Goal: Task Accomplishment & Management: Manage account settings

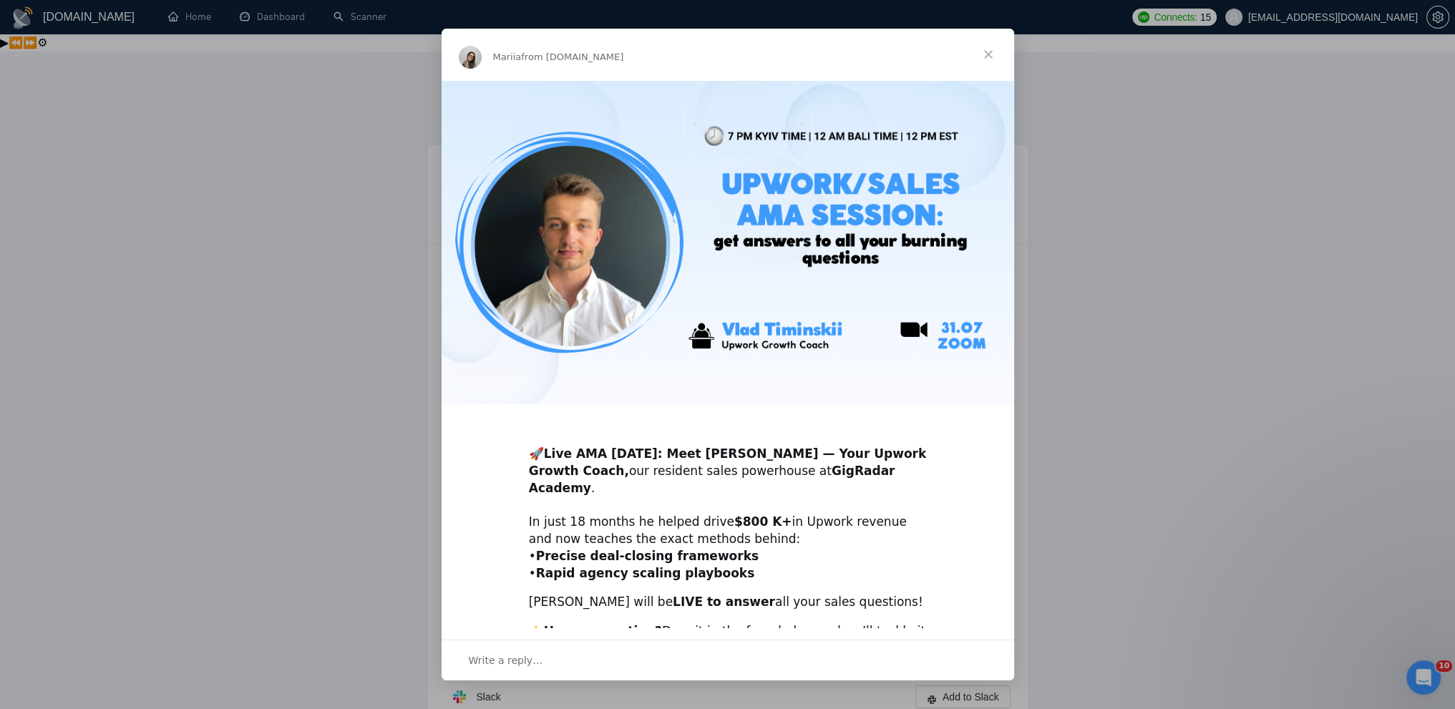
click at [1176, 308] on div "Intercom messenger" at bounding box center [727, 354] width 1455 height 709
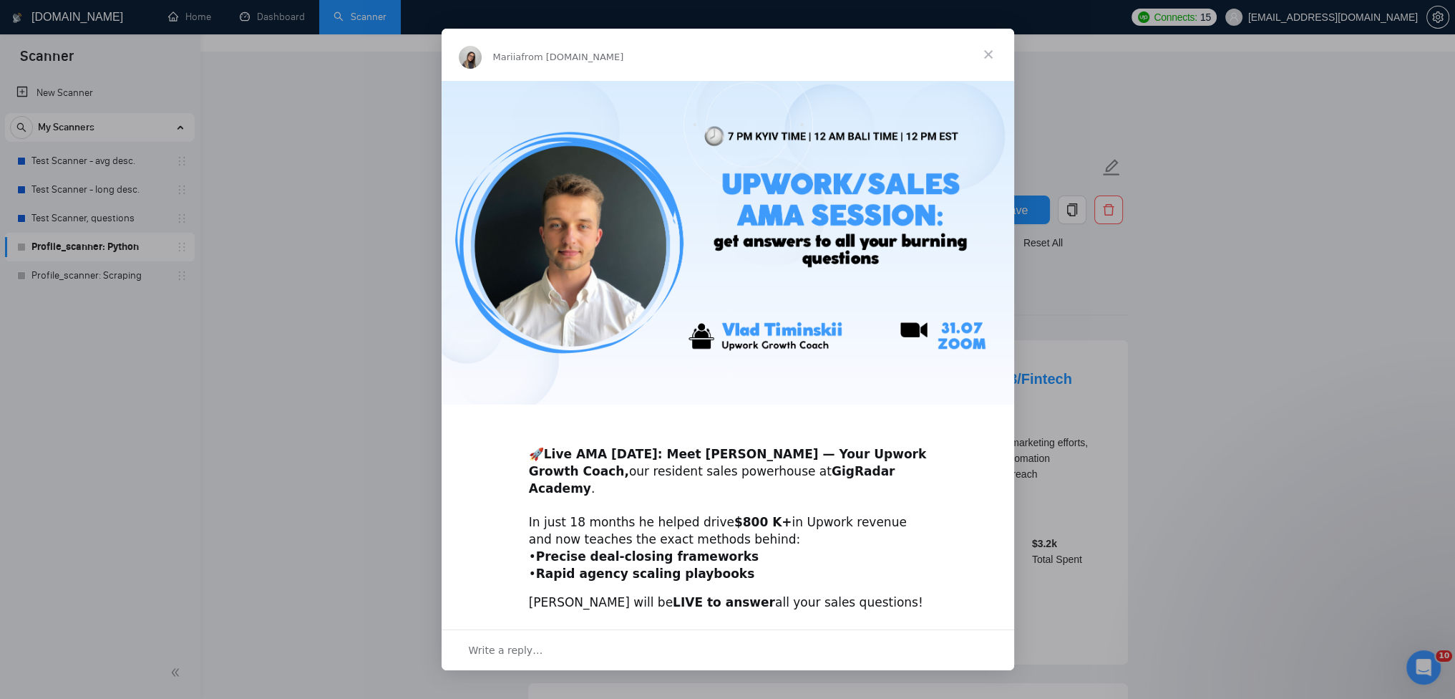
click at [252, 203] on div "Intercom messenger" at bounding box center [727, 349] width 1455 height 699
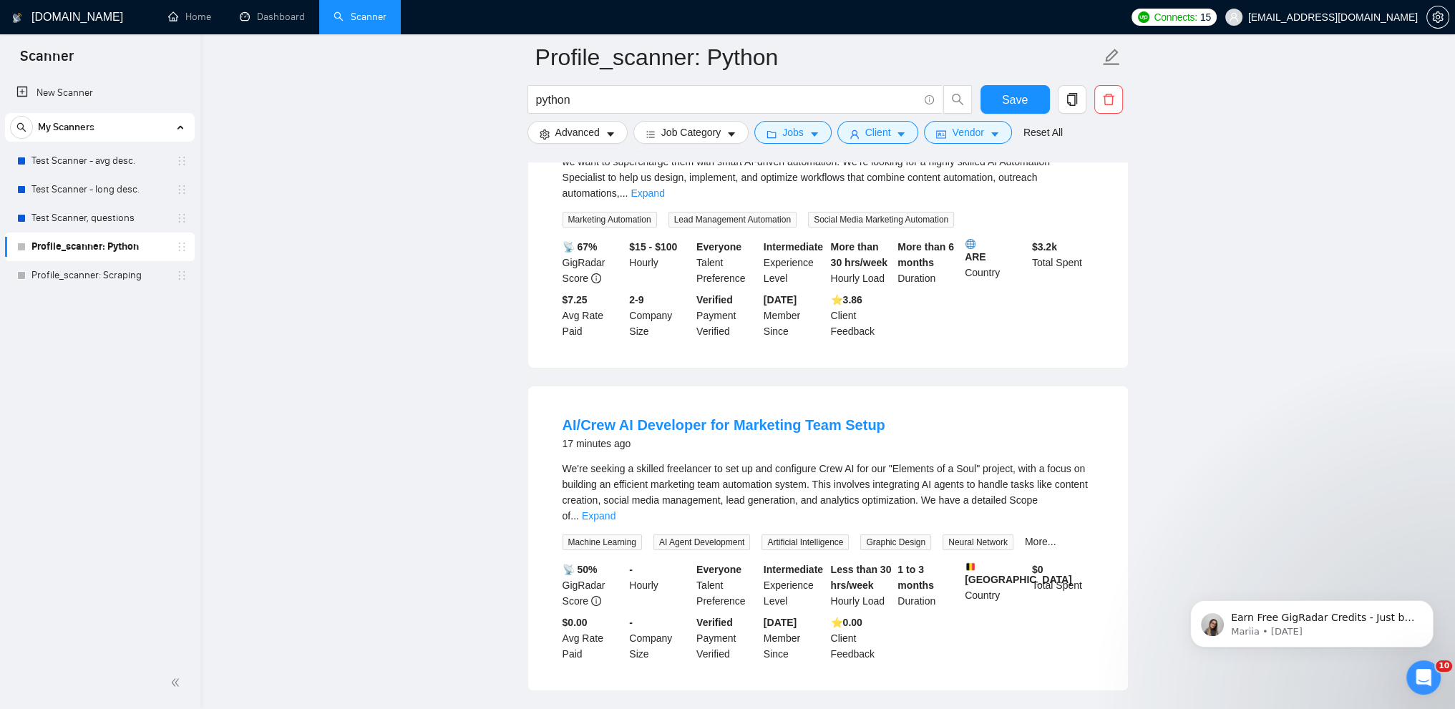
scroll to position [677, 0]
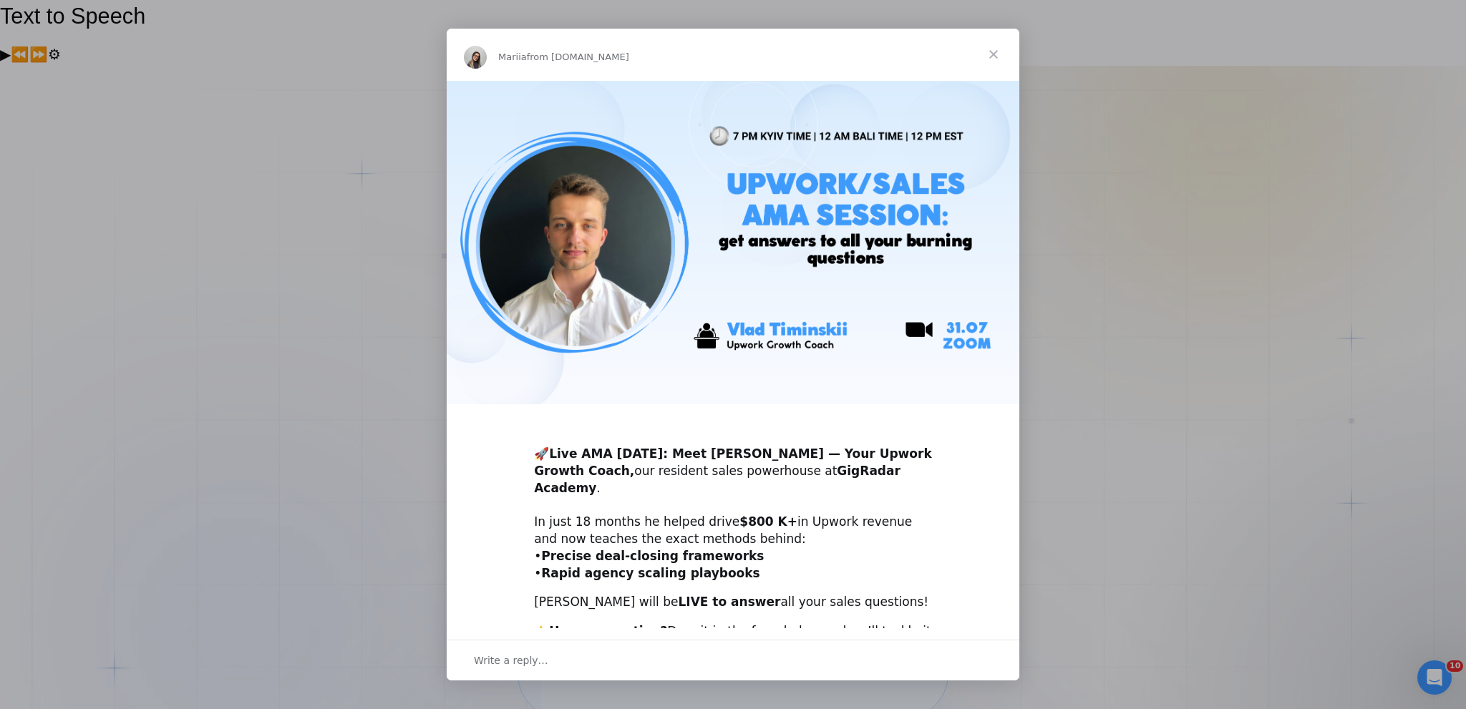
scroll to position [99, 0]
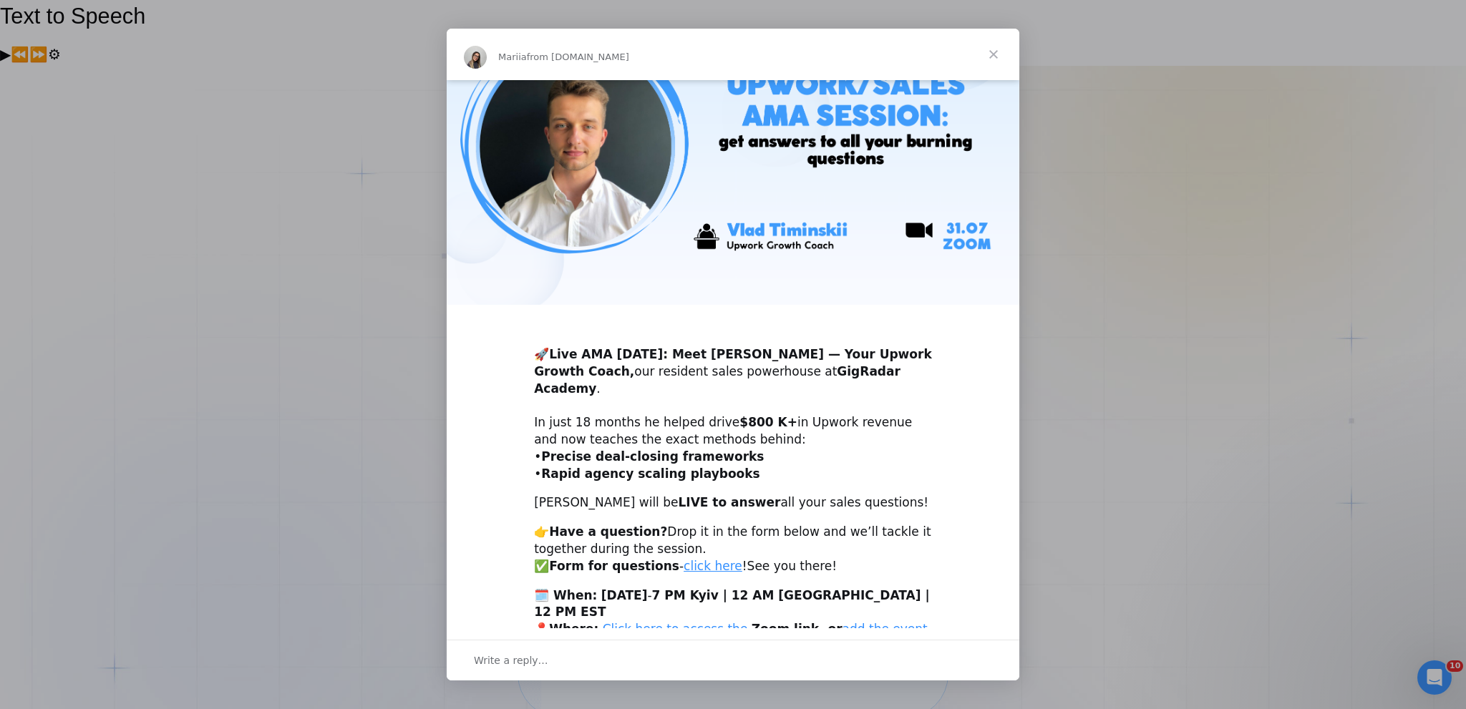
click at [384, 430] on div "Intercom messenger" at bounding box center [733, 354] width 1466 height 709
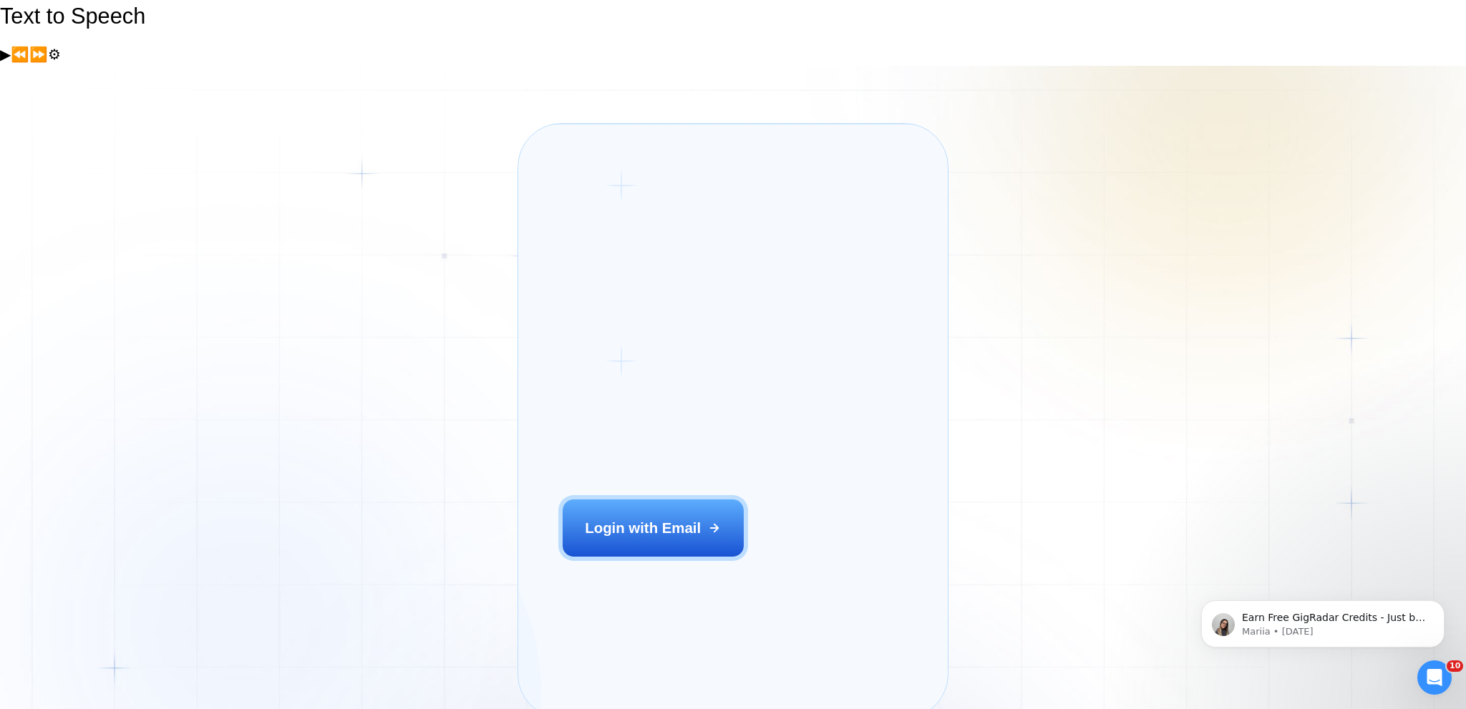
scroll to position [0, 0]
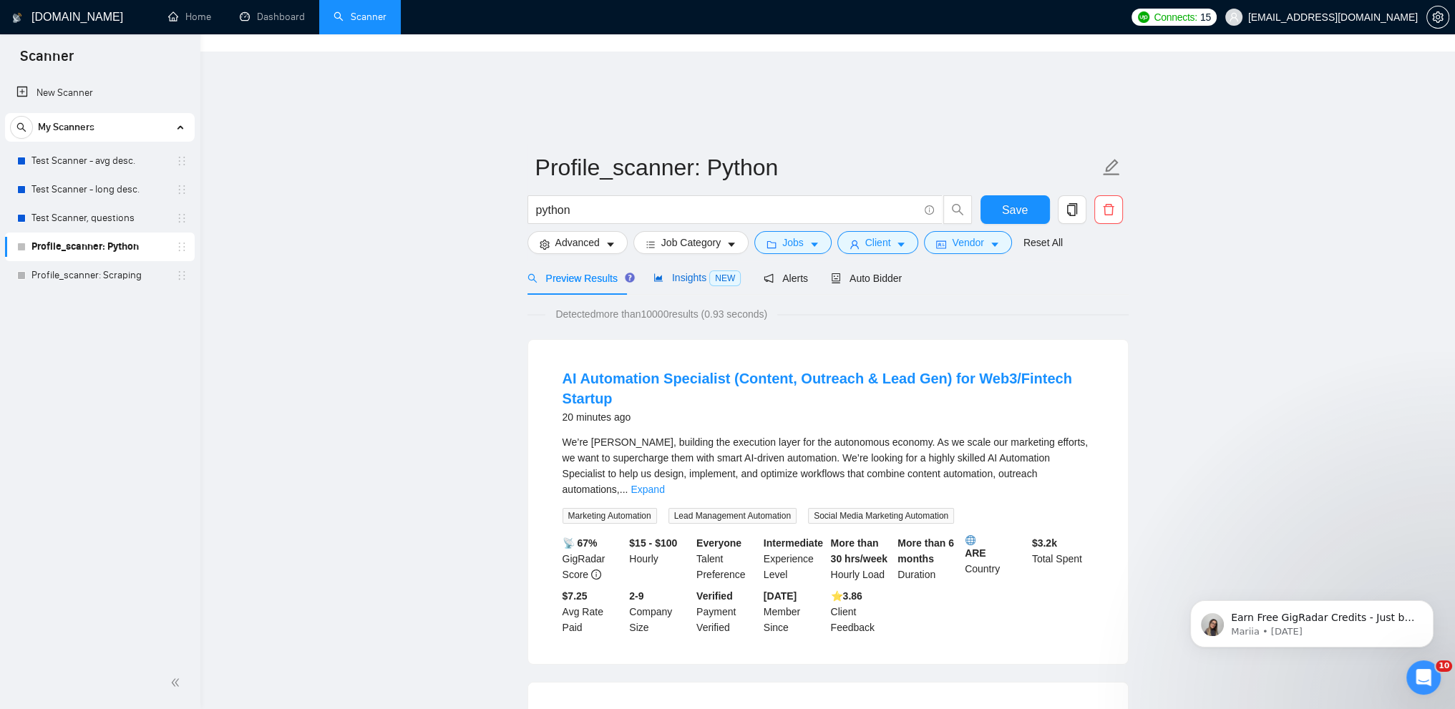
click at [711, 271] on span "NEW" at bounding box center [724, 279] width 31 height 16
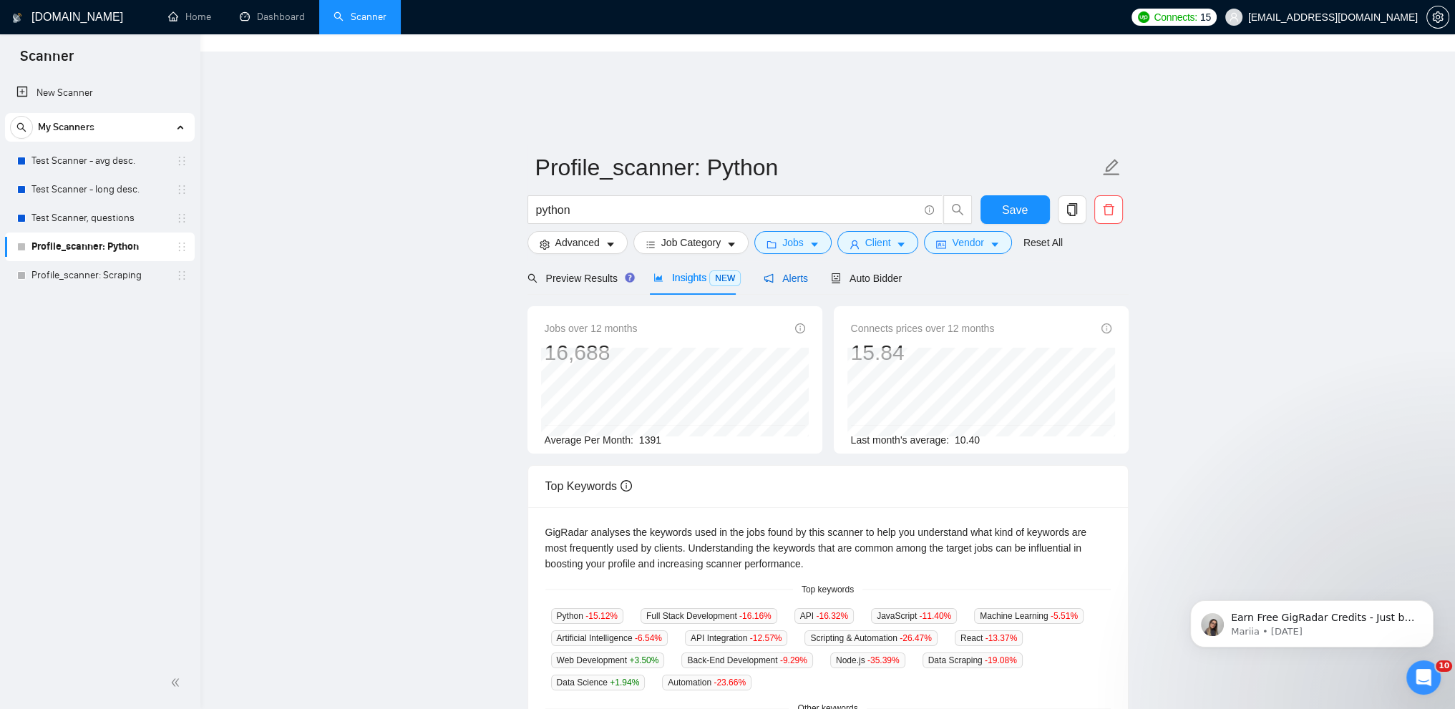
click at [791, 273] on span "Alerts" at bounding box center [786, 278] width 44 height 11
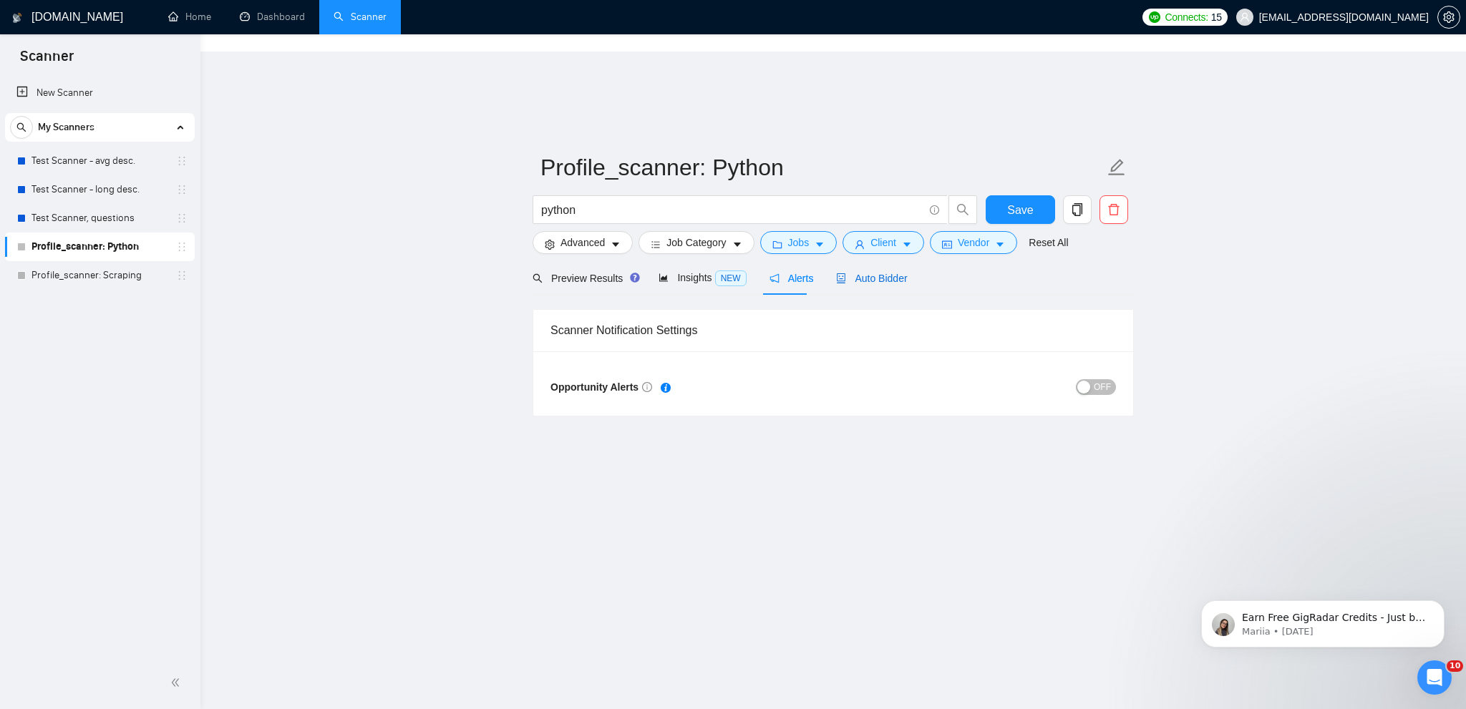
click at [868, 273] on span "Auto Bidder" at bounding box center [871, 278] width 71 height 11
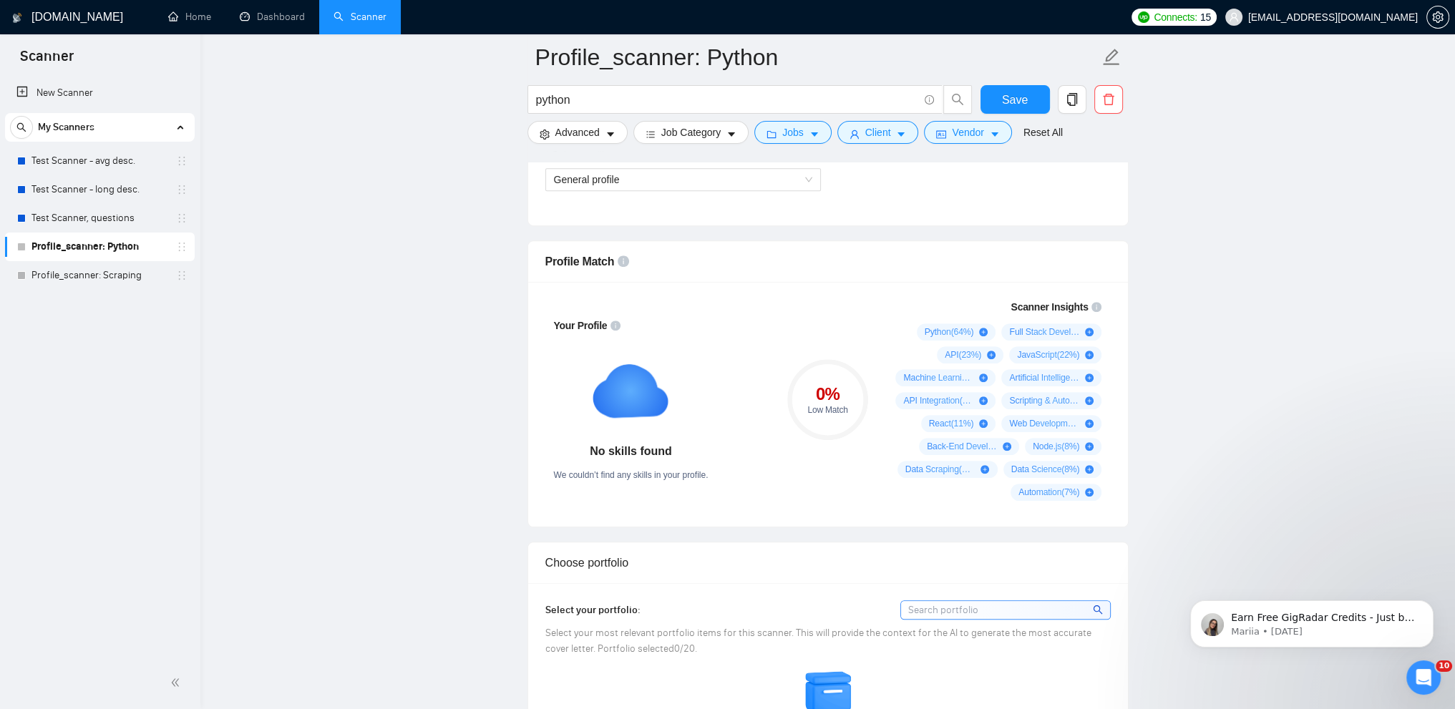
scroll to position [958, 0]
click at [102, 152] on link "Test Scanner - avg desc." at bounding box center [99, 161] width 136 height 29
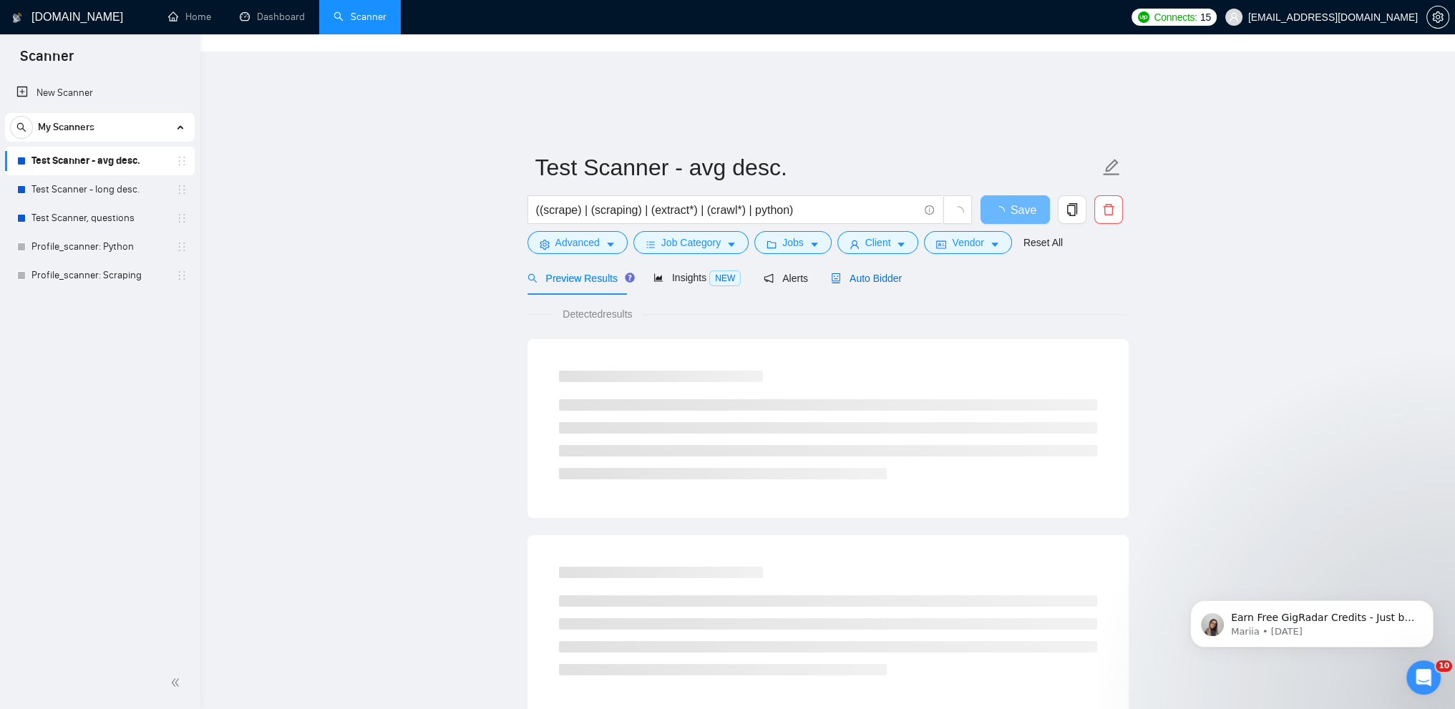
click at [859, 271] on div "Auto Bidder" at bounding box center [866, 279] width 71 height 16
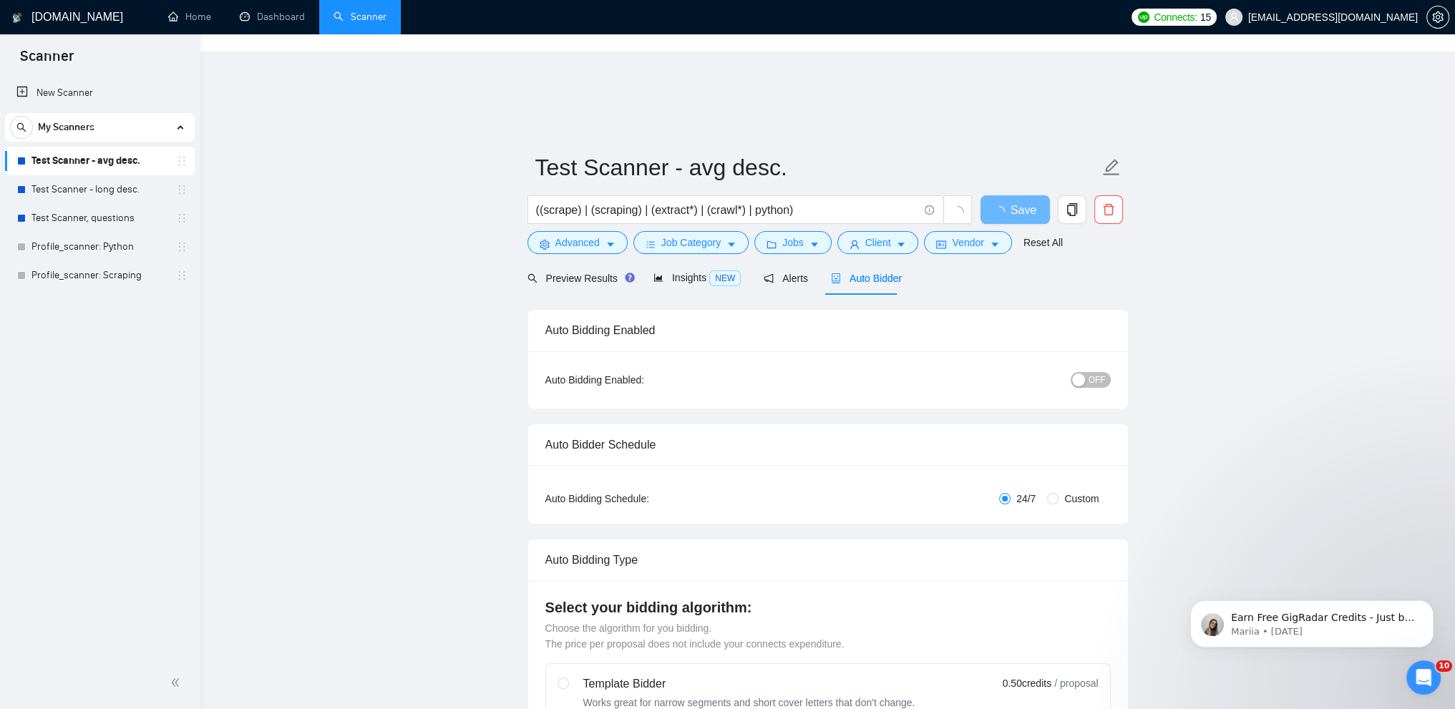
checkbox input "true"
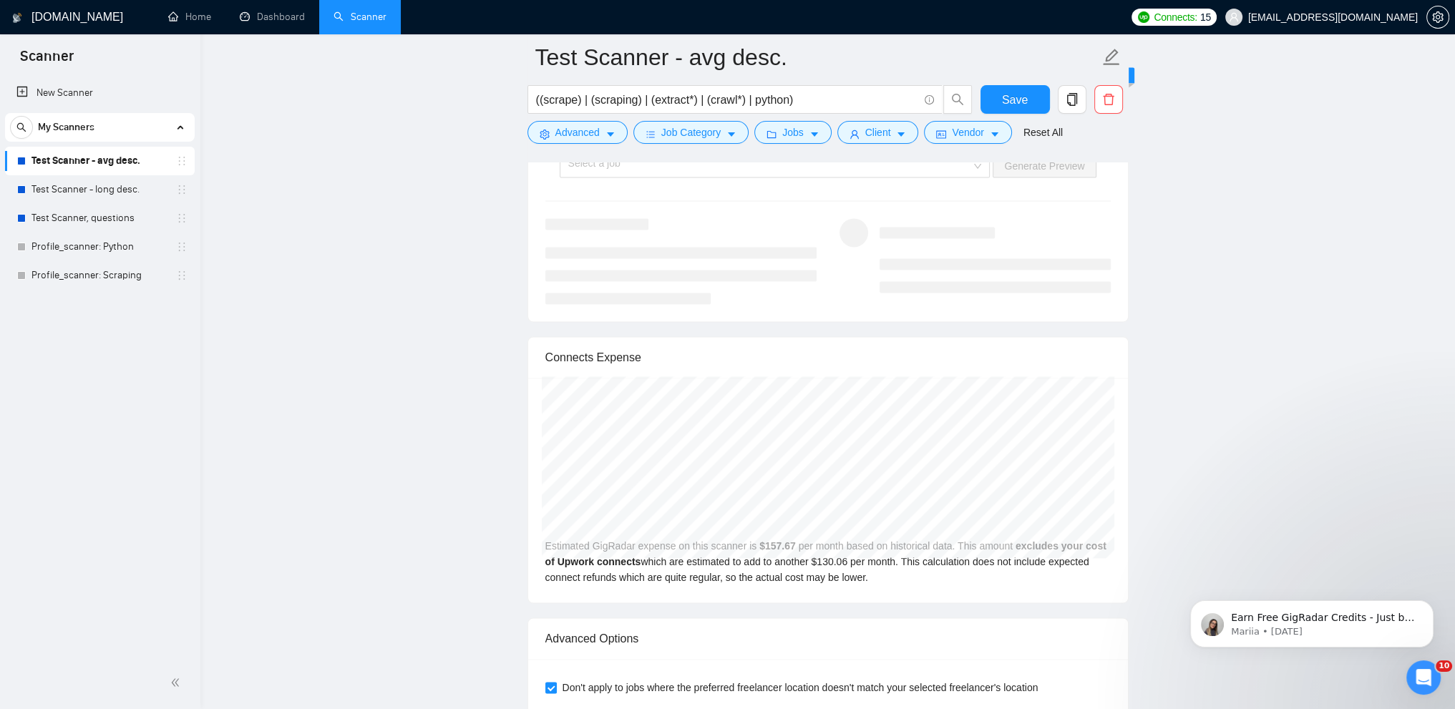
scroll to position [2783, 0]
